Goal: Task Accomplishment & Management: Manage account settings

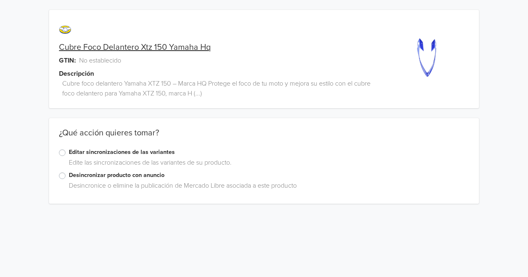
click at [69, 176] on label "Desincronizar producto con anuncio" at bounding box center [269, 175] width 400 height 9
click at [0, 0] on input "Desincronizar producto con anuncio" at bounding box center [0, 0] width 0 height 0
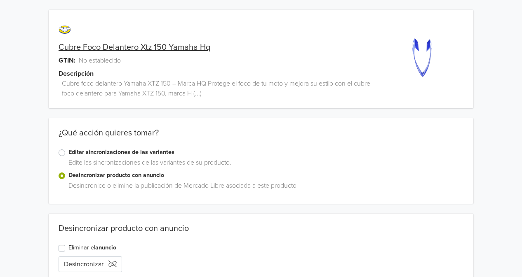
click at [67, 152] on div "Editar sincronizaciones de las variantes" at bounding box center [261, 153] width 405 height 10
click at [68, 152] on label "Editar sincronizaciones de las variantes" at bounding box center [265, 152] width 395 height 9
click at [0, 0] on input "Editar sincronizaciones de las variantes" at bounding box center [0, 0] width 0 height 0
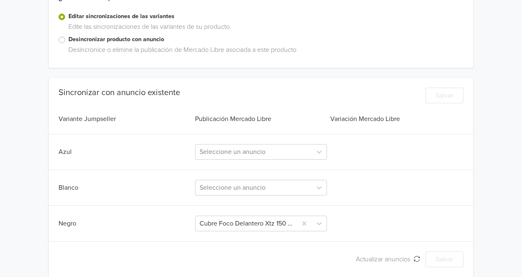
scroll to position [145, 0]
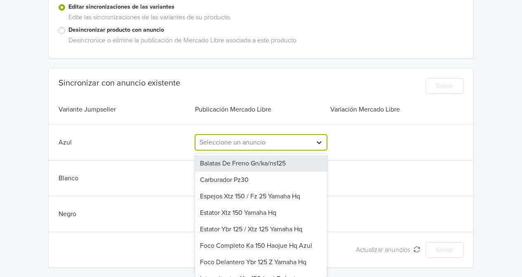
click at [318, 143] on icon at bounding box center [318, 142] width 5 height 3
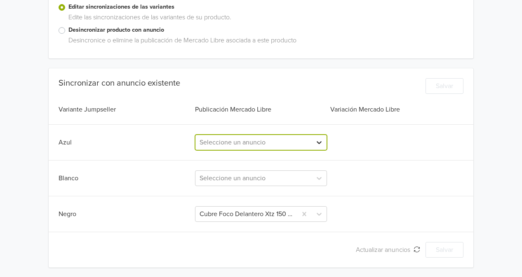
click at [318, 143] on icon at bounding box center [318, 142] width 5 height 3
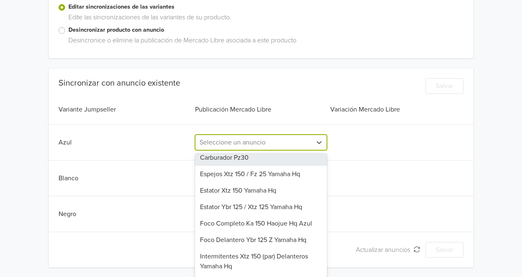
scroll to position [0, 0]
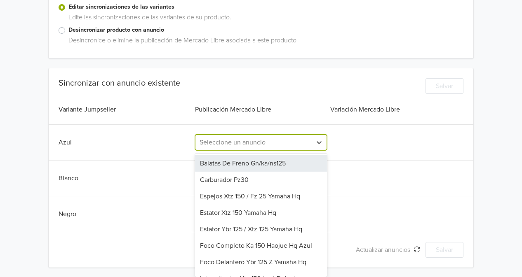
click at [243, 140] on div at bounding box center [253, 143] width 108 height 12
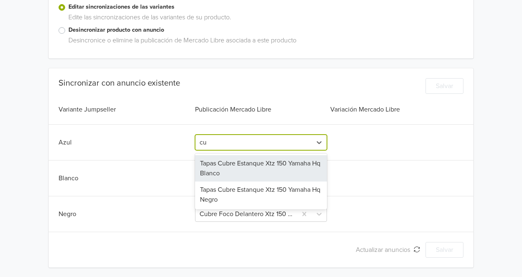
type input "c"
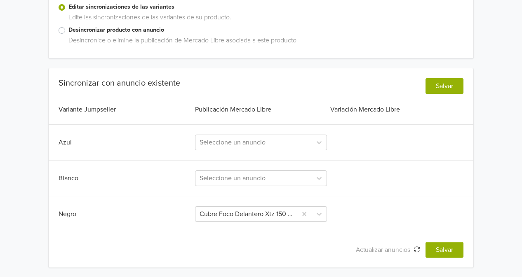
click at [333, 125] on div "Sincronizar con anuncio existente Salvar Variante Jumpseller Publicación Mercad…" at bounding box center [261, 168] width 424 height 180
drag, startPoint x: 520, startPoint y: 122, endPoint x: 524, endPoint y: 90, distance: 31.9
click at [522, 90] on html "Cubre Foco Delantero Xtz 150 Yamaha Hq GTIN: No establecido Descripción Cubre f…" at bounding box center [261, 66] width 522 height 423
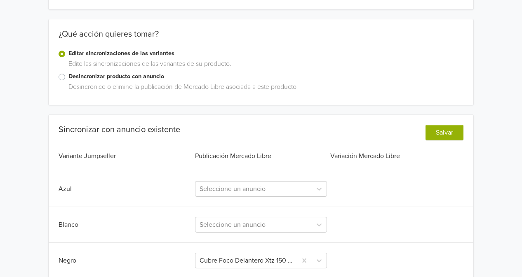
scroll to position [98, 0]
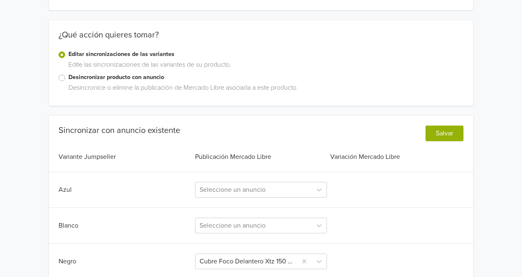
click at [68, 77] on label "Desincronizar producto con anuncio" at bounding box center [265, 77] width 395 height 9
click at [0, 0] on input "Desincronizar producto con anuncio" at bounding box center [0, 0] width 0 height 0
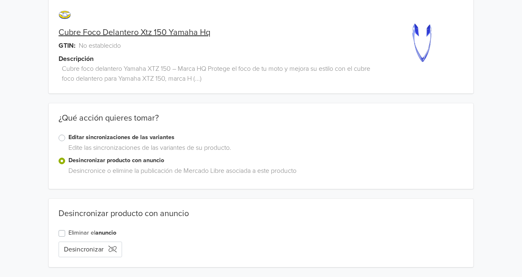
click at [68, 232] on label "Eliminar el anuncio" at bounding box center [92, 233] width 48 height 9
click at [0, 0] on input "Eliminar el anuncio" at bounding box center [0, 0] width 0 height 0
click at [86, 253] on button "Eliminar anuncio" at bounding box center [93, 250] width 69 height 16
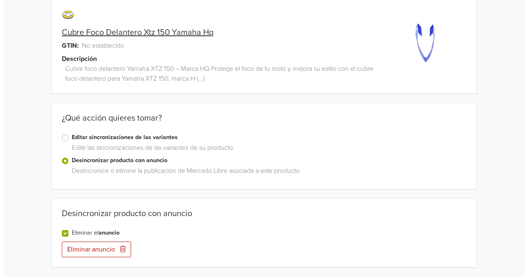
scroll to position [0, 0]
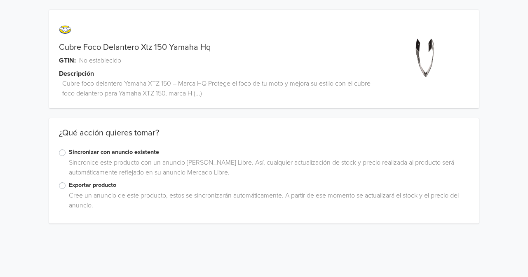
click at [69, 186] on label "Exportar producto" at bounding box center [269, 185] width 400 height 9
click at [0, 0] on input "Exportar producto" at bounding box center [0, 0] width 0 height 0
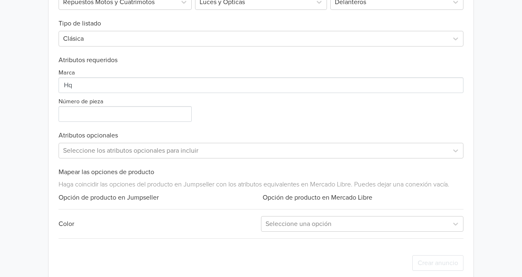
scroll to position [321, 0]
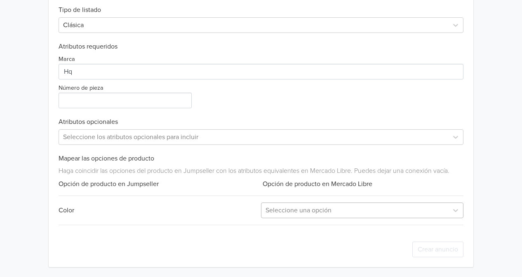
click at [442, 206] on div at bounding box center [354, 211] width 178 height 12
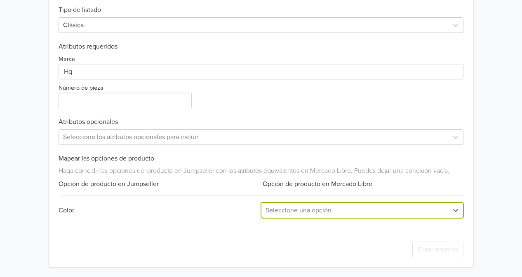
click at [442, 206] on div at bounding box center [354, 211] width 178 height 12
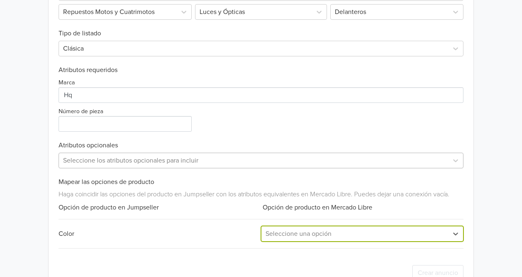
click at [438, 157] on div "Seleccione los atributos opcionales para incluir" at bounding box center [261, 161] width 405 height 16
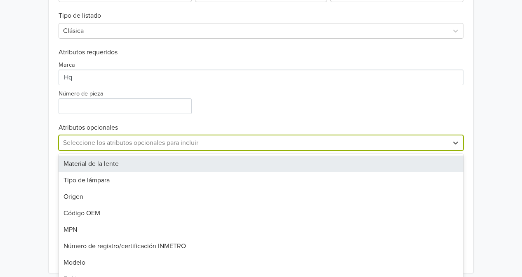
scroll to position [319, 0]
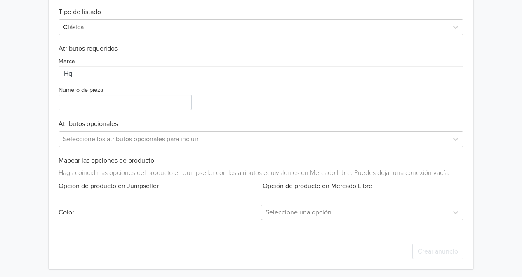
click at [448, 117] on div "Exportar producto * Las imágenes deben tener 500 píxeles en un lado para poder …" at bounding box center [261, 92] width 405 height 355
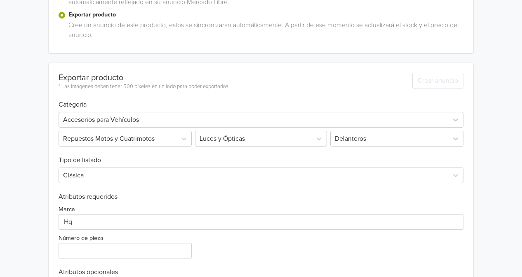
scroll to position [169, 0]
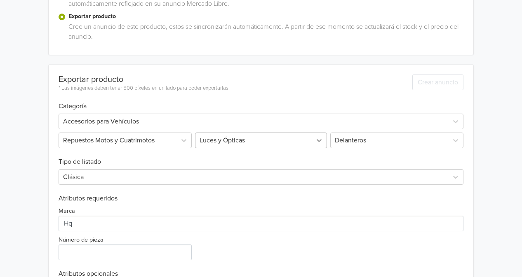
click at [323, 135] on div at bounding box center [319, 140] width 15 height 15
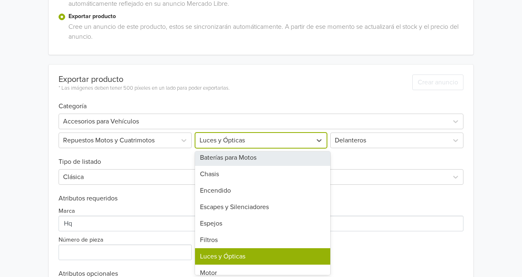
scroll to position [0, 0]
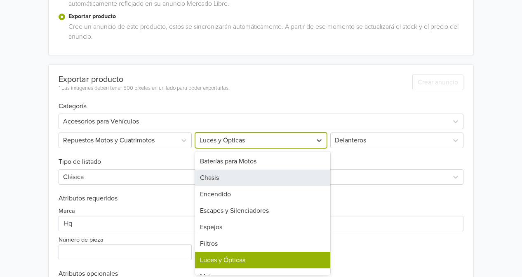
click at [307, 176] on div "Chasis" at bounding box center [262, 178] width 135 height 16
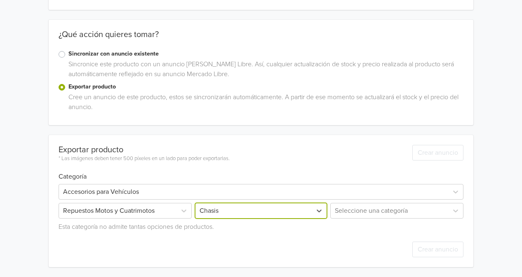
scroll to position [98, 0]
click at [434, 211] on div "Seleccione una categoría" at bounding box center [395, 212] width 135 height 16
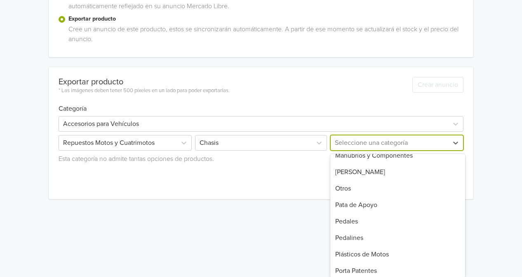
scroll to position [275, 0]
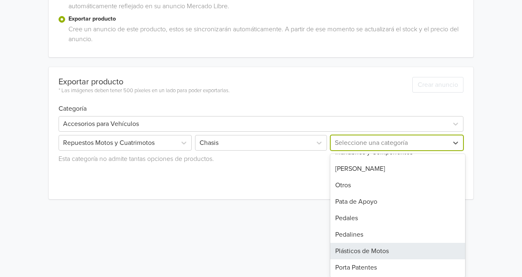
click at [417, 249] on div "Plásticos de Motos" at bounding box center [397, 251] width 135 height 16
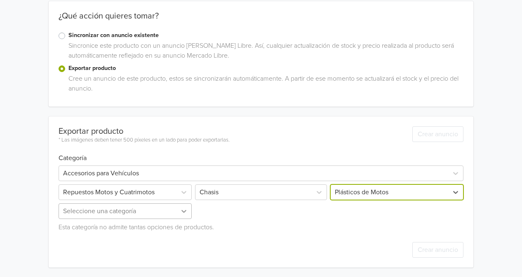
scroll to position [131, 0]
click at [185, 211] on div "Seleccione una categoría" at bounding box center [126, 211] width 135 height 16
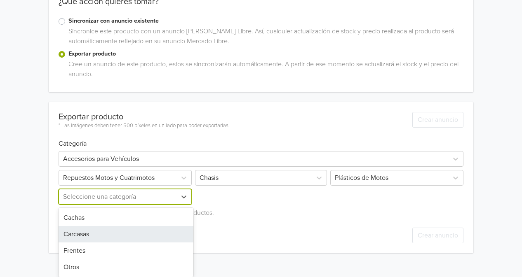
click at [166, 236] on div "Carcasas" at bounding box center [126, 234] width 135 height 16
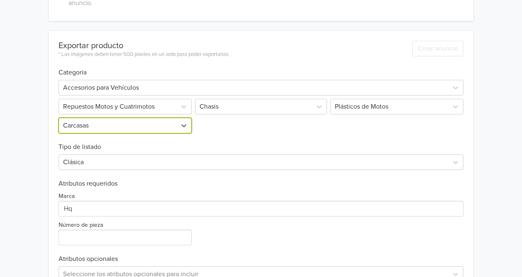
scroll to position [253, 0]
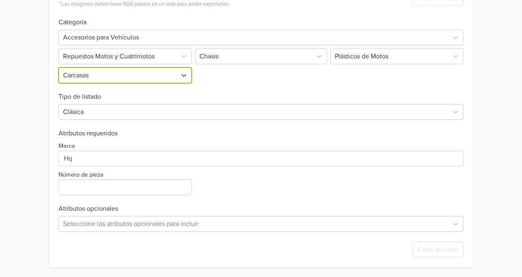
click at [268, 233] on div "Crear anuncio" at bounding box center [261, 249] width 405 height 35
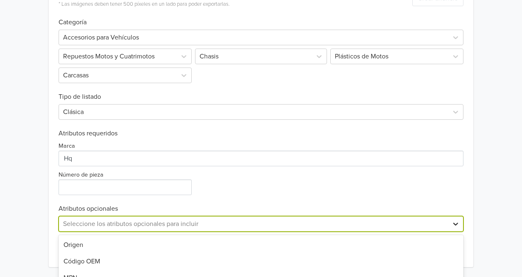
scroll to position [335, 0]
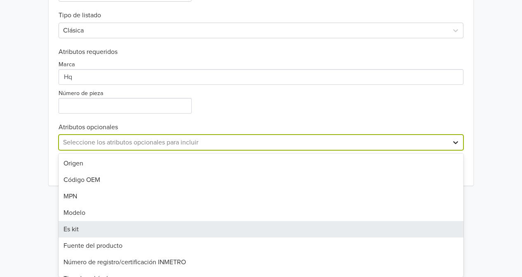
click at [456, 150] on div "8 results available. Use Up and Down to choose options, press Enter to select t…" at bounding box center [261, 143] width 405 height 16
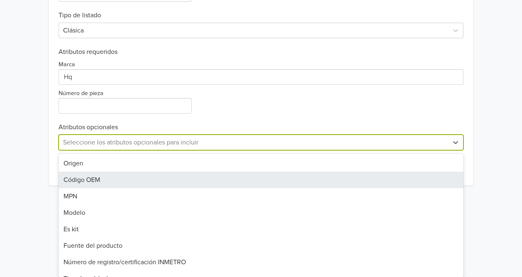
click at [457, 180] on div "Origen Código OEM MPN Modelo Es kit Fuente del producto Número de registro/cert…" at bounding box center [261, 216] width 405 height 124
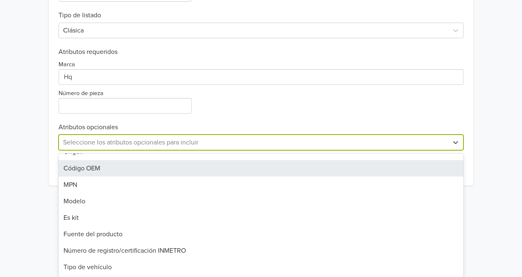
scroll to position [0, 0]
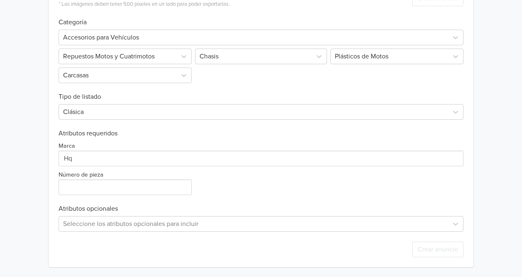
scroll to position [253, 0]
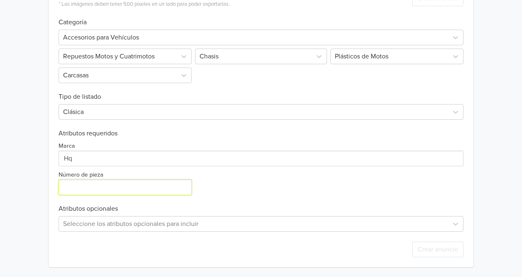
click at [98, 190] on input "Número de pieza" at bounding box center [125, 188] width 133 height 16
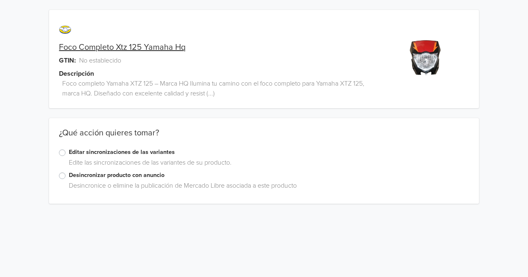
click at [58, 176] on div "Desincronizar producto con anuncio Desincronice o elimine la publicación de Mer…" at bounding box center [264, 182] width 430 height 23
click at [69, 152] on label "Editar sincronizaciones de las variantes" at bounding box center [269, 152] width 400 height 9
click at [0, 0] on input "Editar sincronizaciones de las variantes" at bounding box center [0, 0] width 0 height 0
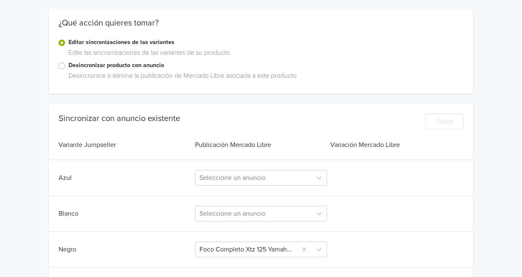
scroll to position [145, 0]
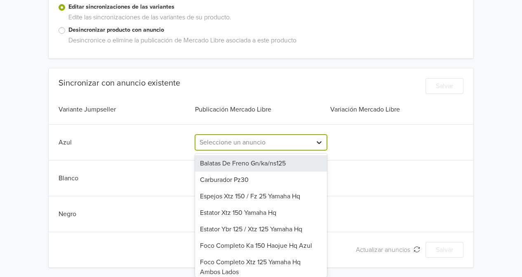
click at [318, 137] on div at bounding box center [319, 142] width 15 height 15
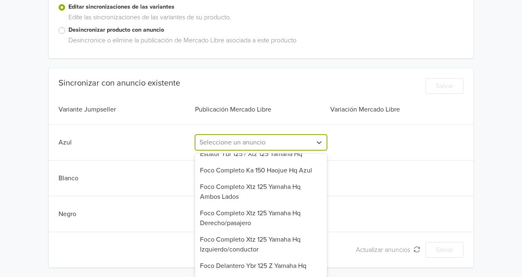
scroll to position [77, 0]
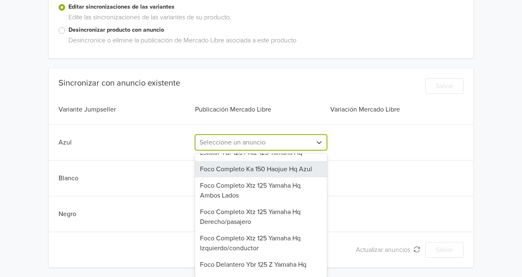
click at [42, 118] on div "Foco Completo Xtz 125 Yamaha Hq GTIN: No establecido Descripción Foco completo …" at bounding box center [260, 66] width 509 height 423
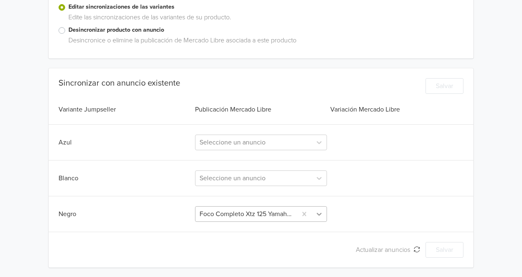
click at [322, 215] on div "Foco Completo Xtz 125 Yamaha Hq" at bounding box center [260, 214] width 131 height 16
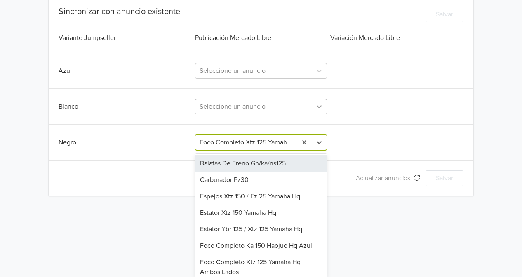
scroll to position [145, 0]
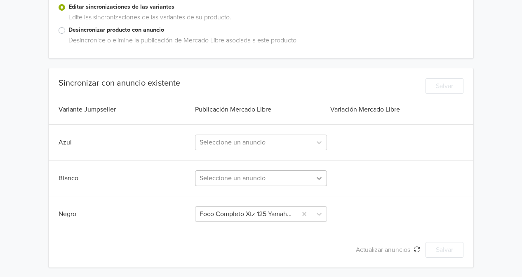
click at [326, 178] on div "Sincronizar con anuncio existente Salvar Variante Jumpseller Publicación Mercad…" at bounding box center [261, 168] width 424 height 180
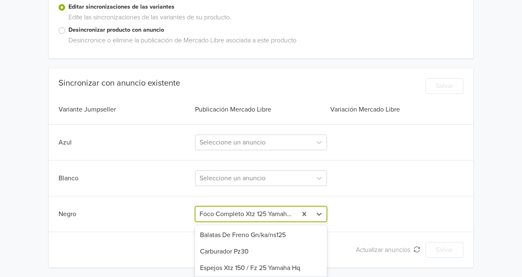
scroll to position [217, 0]
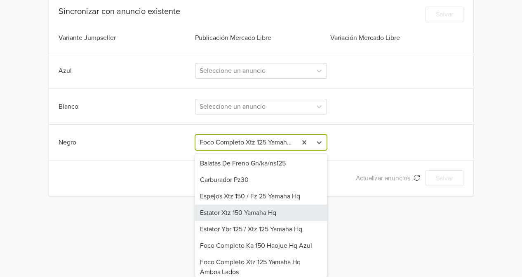
click at [319, 150] on div "24 results available. Use Up and Down to choose options, press Enter to select …" at bounding box center [260, 143] width 131 height 16
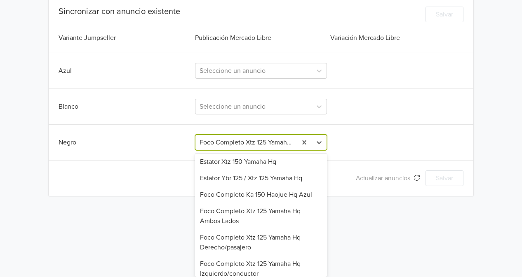
scroll to position [71, 0]
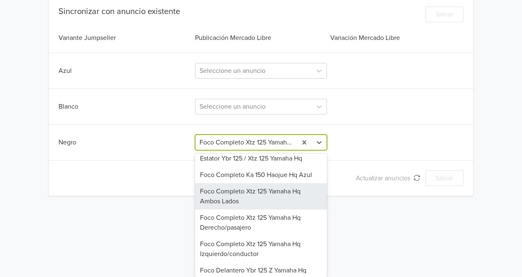
click at [293, 195] on div "Foco Completo Xtz 125 Yamaha Hq Ambos Lados" at bounding box center [260, 196] width 131 height 26
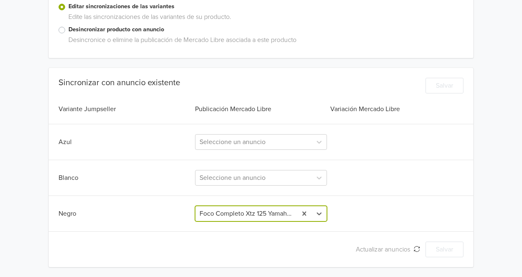
scroll to position [145, 0]
click at [315, 142] on icon at bounding box center [319, 142] width 8 height 8
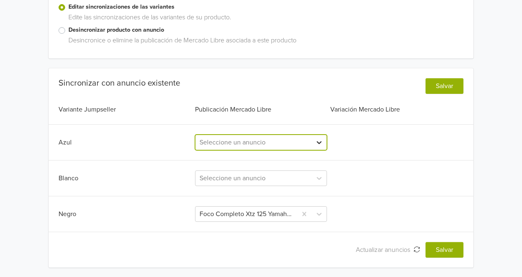
click at [318, 141] on icon at bounding box center [319, 142] width 8 height 8
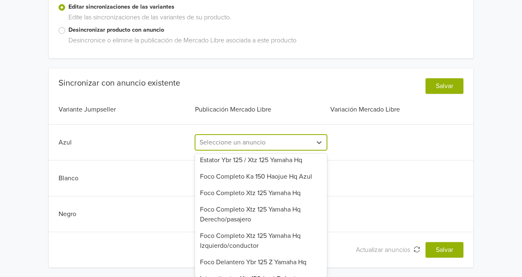
scroll to position [70, 0]
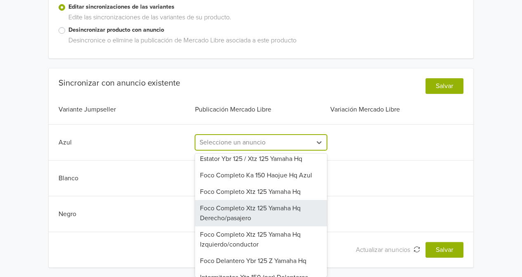
click at [295, 208] on div "Foco Completo Xtz 125 Yamaha Hq Derecho/pasajero" at bounding box center [260, 213] width 131 height 26
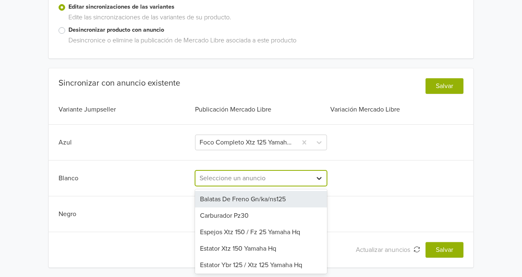
click at [316, 175] on icon at bounding box center [319, 178] width 8 height 8
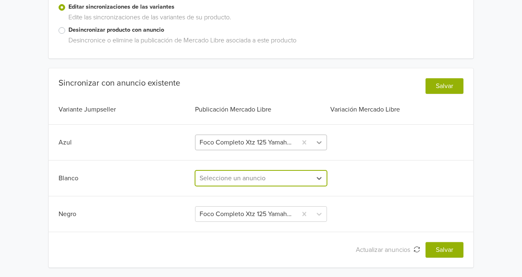
click at [320, 143] on icon at bounding box center [319, 142] width 8 height 8
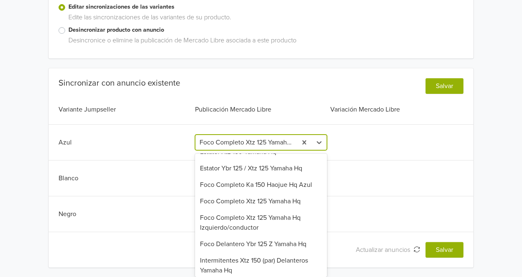
scroll to position [71, 0]
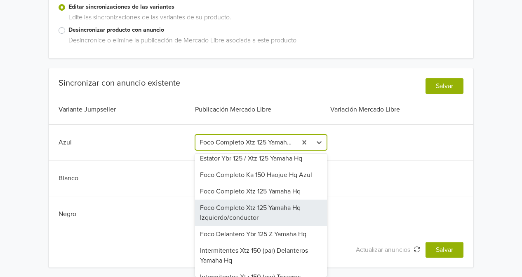
click at [282, 212] on div "Foco Completo Xtz 125 Yamaha Hq Izquierdo/conductor" at bounding box center [260, 213] width 131 height 26
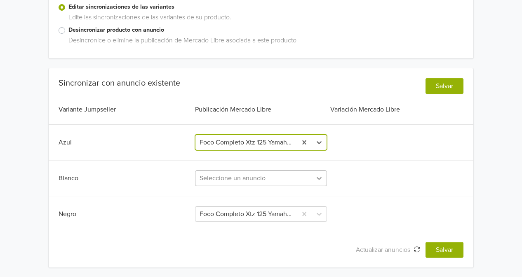
click at [313, 175] on div at bounding box center [319, 178] width 15 height 15
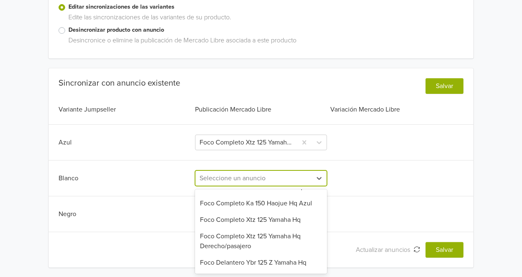
scroll to position [85, 0]
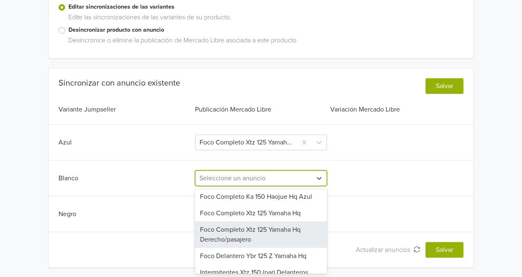
click at [274, 226] on div "Foco Completo Xtz 125 Yamaha Hq Derecho/pasajero" at bounding box center [260, 235] width 131 height 26
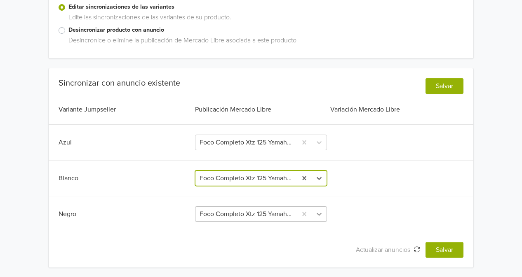
click at [315, 214] on div "Foco Completo Xtz 125 Yamaha Hq Ambos Lados" at bounding box center [260, 214] width 131 height 16
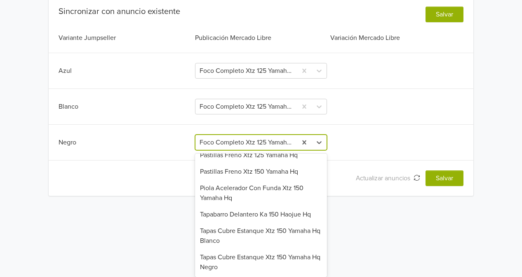
scroll to position [312, 0]
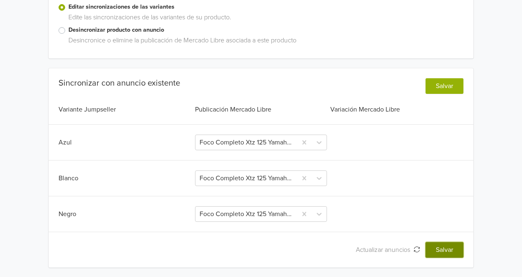
click at [448, 252] on button "Salvar" at bounding box center [444, 250] width 38 height 16
click at [415, 250] on icon "button" at bounding box center [417, 250] width 6 height 6
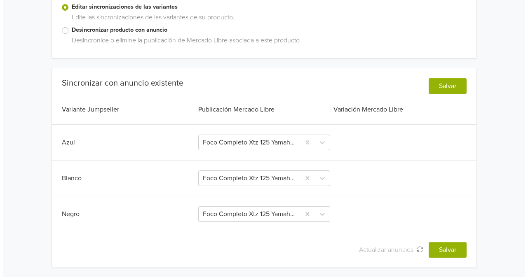
scroll to position [0, 0]
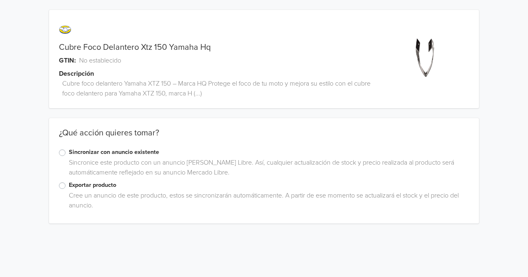
click at [69, 185] on label "Exportar producto" at bounding box center [269, 185] width 400 height 9
click at [0, 0] on input "Exportar producto" at bounding box center [0, 0] width 0 height 0
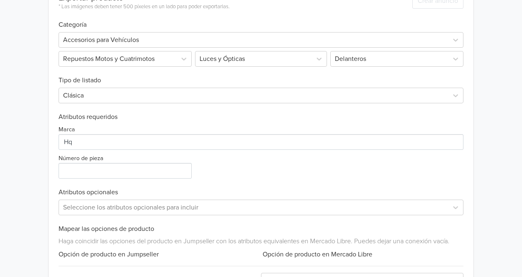
scroll to position [321, 0]
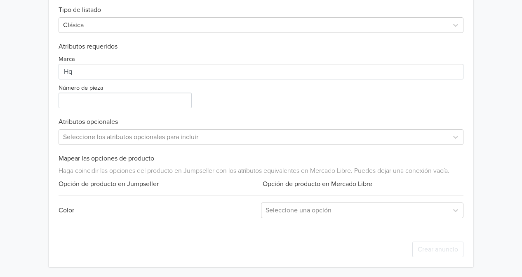
click at [439, 198] on div "Exportar producto * Las imágenes deben tener 500 píxeles en un lado para poder …" at bounding box center [261, 90] width 405 height 355
click at [439, 201] on div "Exportar producto * Las imágenes deben tener 500 píxeles en un lado para poder …" at bounding box center [261, 90] width 405 height 355
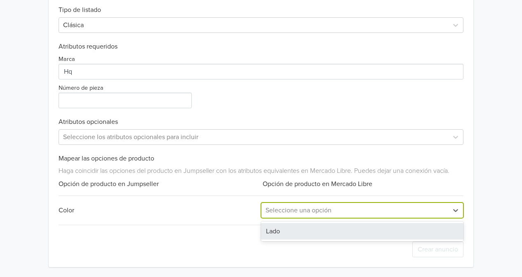
click at [441, 207] on div at bounding box center [354, 211] width 178 height 12
click at [407, 227] on div "Lado" at bounding box center [362, 231] width 202 height 16
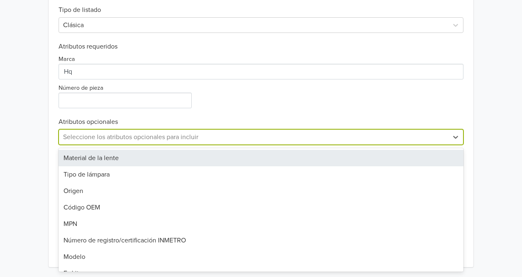
click at [116, 133] on div at bounding box center [253, 137] width 381 height 12
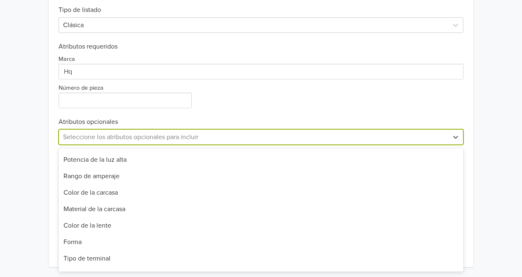
scroll to position [400, 0]
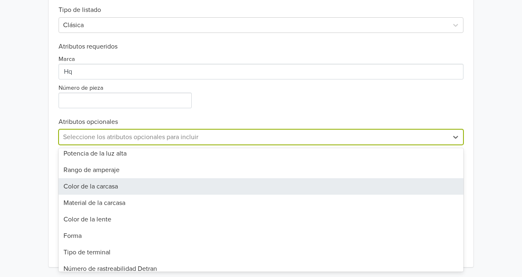
click at [403, 185] on div "Color de la carcasa" at bounding box center [261, 186] width 405 height 16
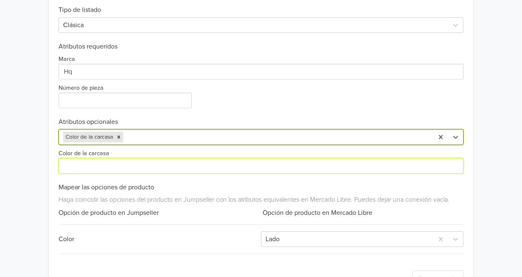
click at [216, 165] on input "Color de la carcasa" at bounding box center [261, 166] width 405 height 16
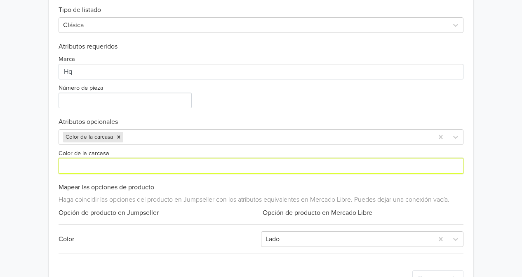
click at [216, 165] on input "Color de la carcasa" at bounding box center [261, 166] width 405 height 16
click at [120, 137] on icon "Remove Color de la carcasa" at bounding box center [119, 137] width 6 height 6
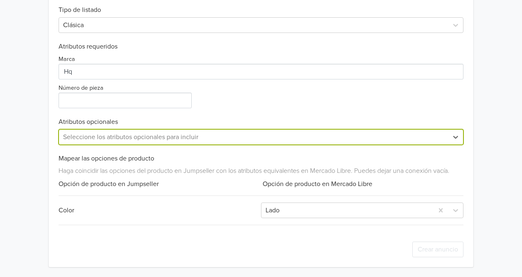
scroll to position [298, 0]
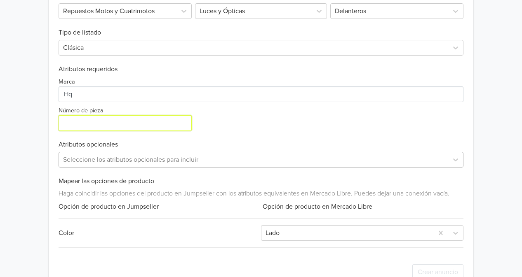
click at [133, 115] on input "Número de pieza" at bounding box center [125, 123] width 133 height 16
type input "Y322"
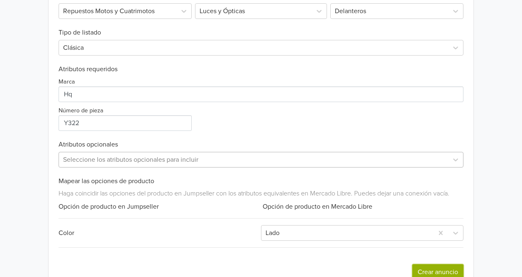
click at [444, 271] on button "Crear anuncio" at bounding box center [437, 273] width 51 height 16
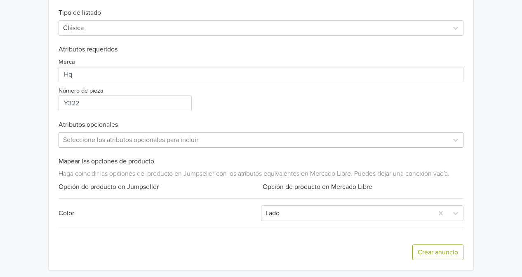
scroll to position [351, 0]
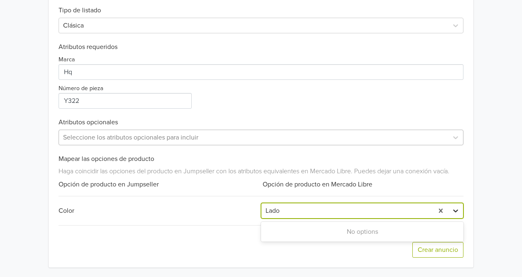
click at [454, 210] on icon at bounding box center [455, 211] width 5 height 3
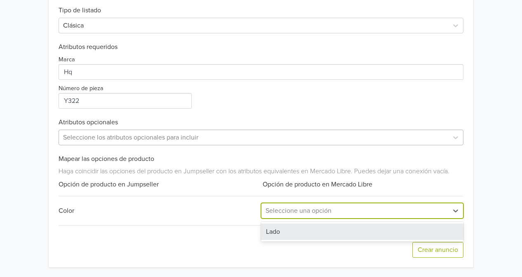
click at [384, 255] on div "Crear anuncio" at bounding box center [261, 249] width 405 height 35
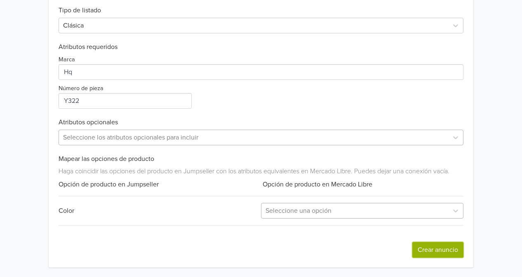
click at [430, 251] on button "Crear anuncio" at bounding box center [437, 250] width 51 height 16
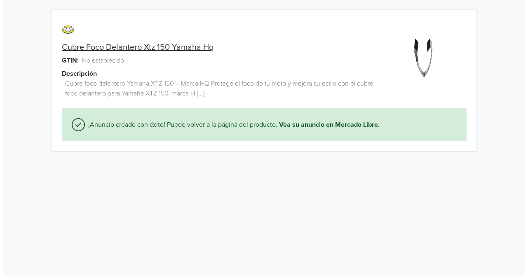
scroll to position [0, 0]
click at [130, 48] on link "Cubre Foco Delantero Xtz 150 Yamaha Hq" at bounding box center [135, 47] width 152 height 10
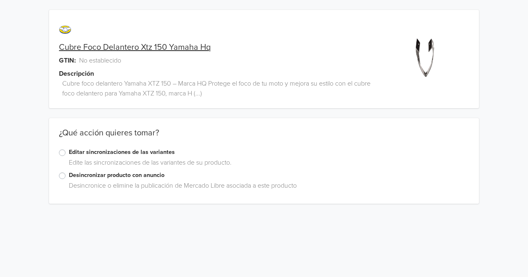
click at [69, 155] on label "Editar sincronizaciones de las variantes" at bounding box center [269, 152] width 400 height 9
click at [0, 0] on input "Editar sincronizaciones de las variantes" at bounding box center [0, 0] width 0 height 0
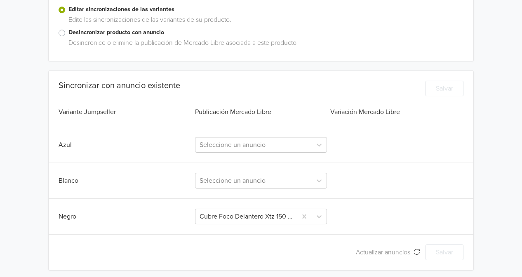
scroll to position [145, 0]
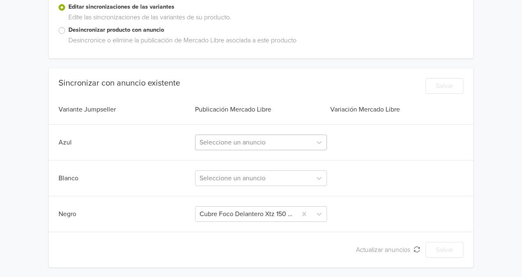
click at [311, 142] on div "Seleccione un anuncio" at bounding box center [253, 142] width 116 height 15
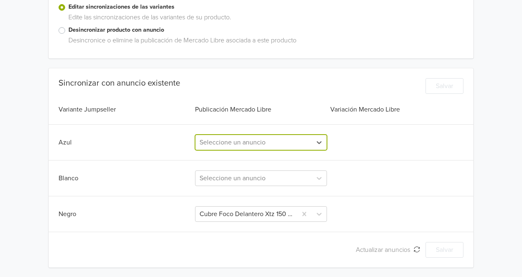
click at [311, 142] on div "Seleccione un anuncio" at bounding box center [253, 142] width 116 height 15
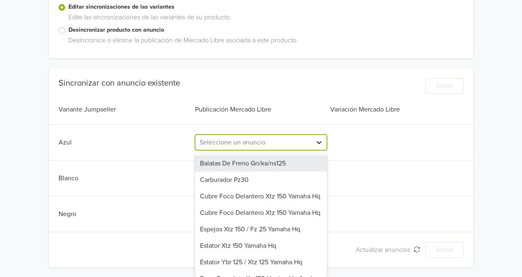
click at [321, 143] on icon at bounding box center [319, 142] width 8 height 8
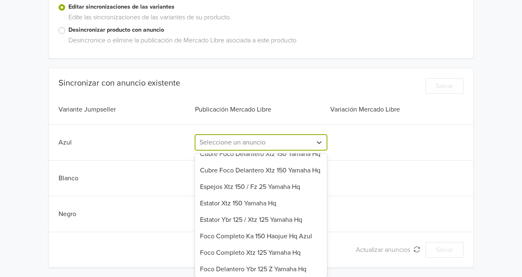
scroll to position [44, 0]
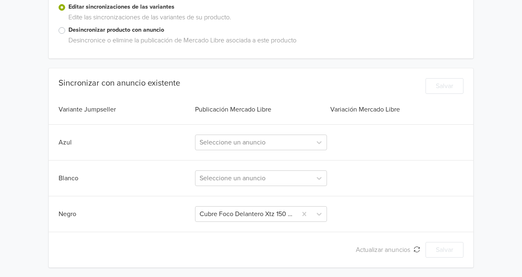
click at [173, 175] on div "Blanco" at bounding box center [126, 178] width 135 height 10
